Goal: Task Accomplishment & Management: Manage account settings

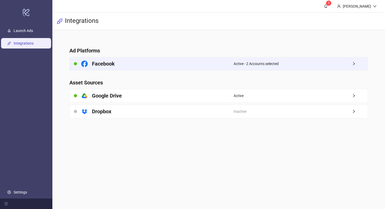
click at [275, 64] on span "Active - 2 Accounts selected" at bounding box center [256, 64] width 45 height 6
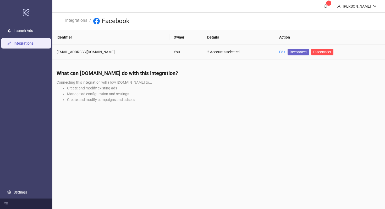
click at [297, 51] on span "Reconnect" at bounding box center [298, 52] width 17 height 6
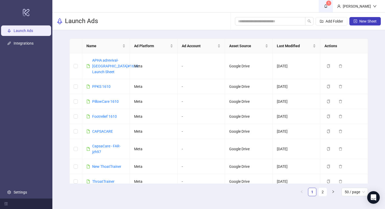
click at [328, 4] on icon "bell" at bounding box center [326, 6] width 4 height 4
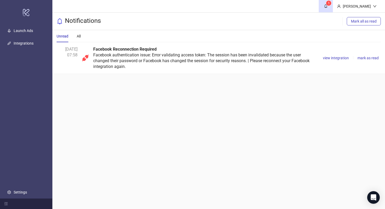
click at [127, 62] on div "Facebook Reconnection Required Facebook authentication issue: Error validating …" at bounding box center [205, 57] width 224 height 23
click at [346, 56] on span "view integration" at bounding box center [336, 58] width 26 height 4
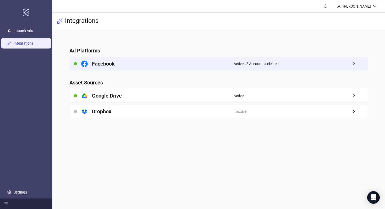
click at [297, 66] on div "Active - 2 Accounts selected" at bounding box center [301, 63] width 134 height 13
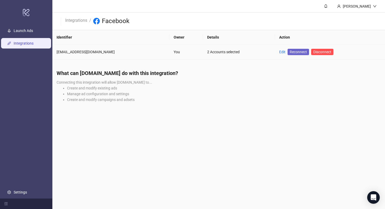
click at [298, 53] on span "Reconnect" at bounding box center [298, 52] width 17 height 6
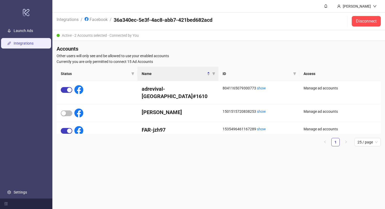
click at [235, 179] on main "Jordan Zhao Integrations / Facebook / 36a340ec-5e3f-4ac8-abb7-421bed682acd Disc…" at bounding box center [218, 104] width 333 height 209
